Goal: Information Seeking & Learning: Understand process/instructions

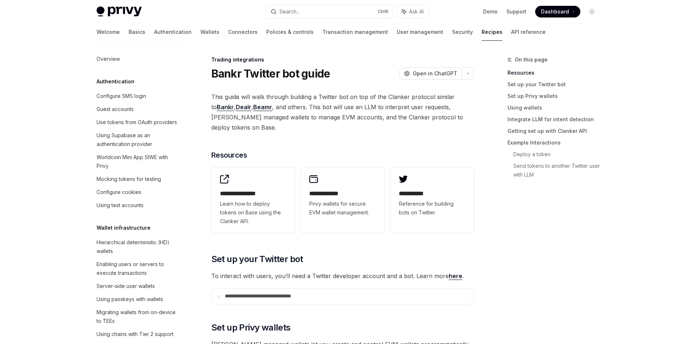
scroll to position [704, 0]
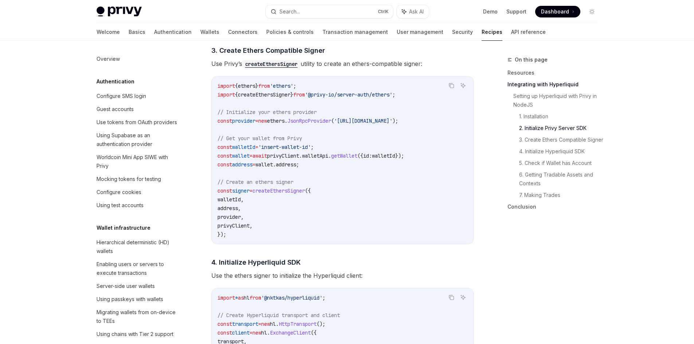
scroll to position [686, 0]
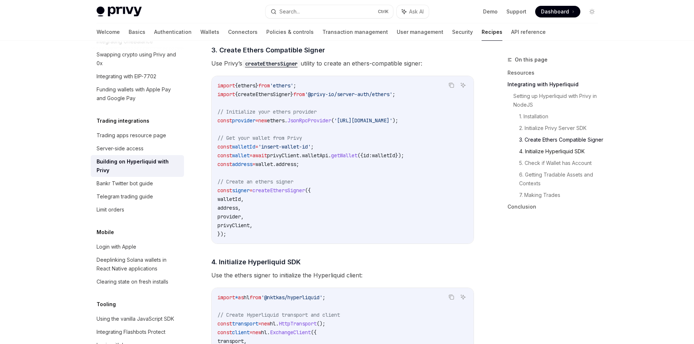
click at [541, 157] on link "4. Initialize Hyperliquid SDK" at bounding box center [561, 152] width 85 height 12
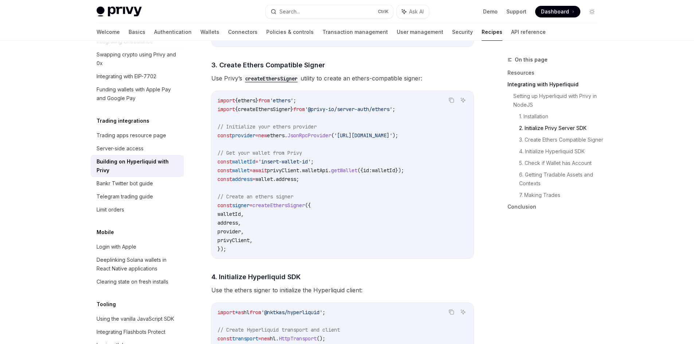
scroll to position [521, 0]
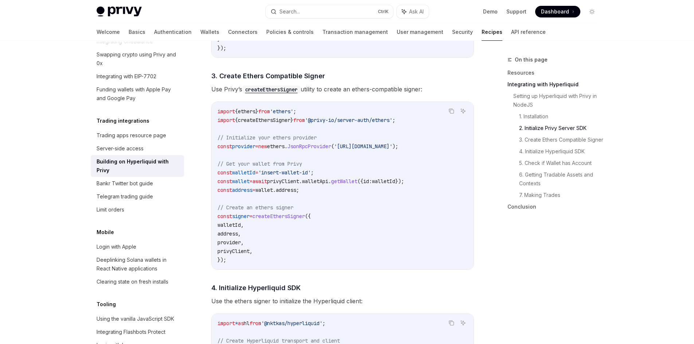
click at [372, 144] on code "import { ethers } from 'ethers' ; import { createEthersSigner } from '@privy-io…" at bounding box center [342, 185] width 250 height 157
click at [513, 238] on div "On this page Resources Integrating with Hyperliquid Setting up Hyperliquid with…" at bounding box center [548, 199] width 111 height 289
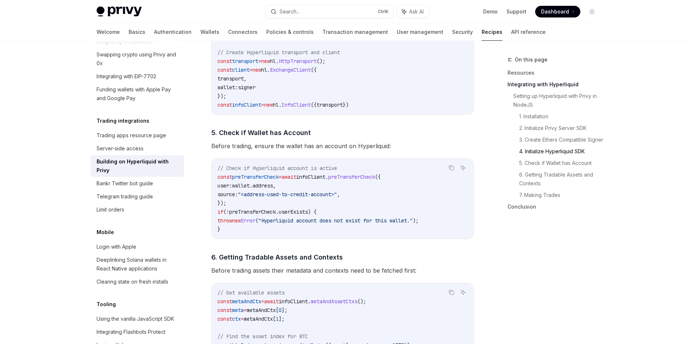
scroll to position [811, 0]
